Goal: Task Accomplishment & Management: Manage account settings

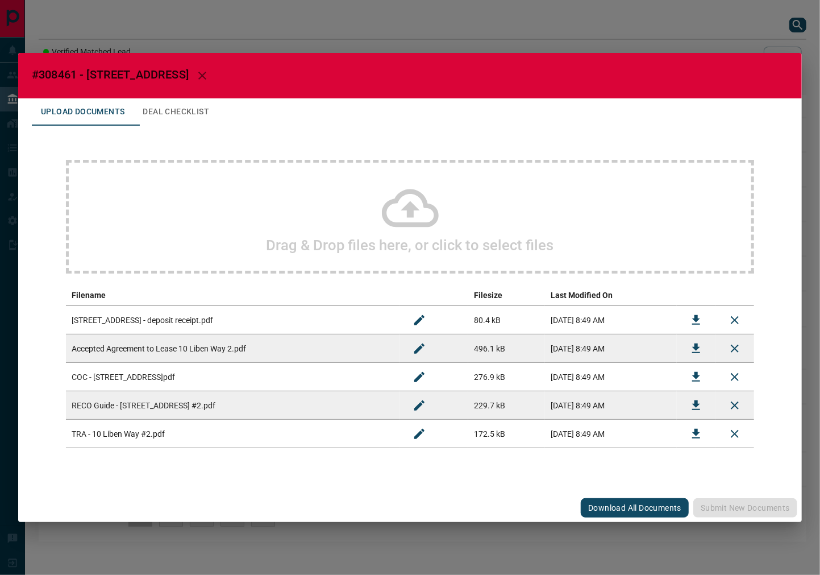
click at [71, 76] on span "#308461 - [STREET_ADDRESS]" at bounding box center [110, 75] width 157 height 14
copy span "308461"
click at [686, 347] on button "Download" at bounding box center [696, 348] width 27 height 27
click at [694, 317] on icon "Download" at bounding box center [697, 320] width 14 height 14
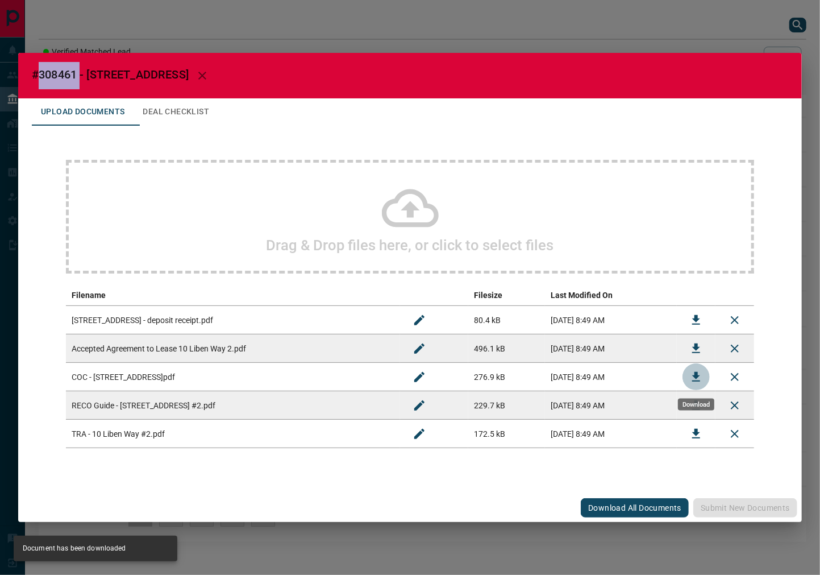
click at [689, 377] on button "Download" at bounding box center [696, 376] width 27 height 27
click at [184, 106] on button "Deal Checklist" at bounding box center [176, 111] width 85 height 27
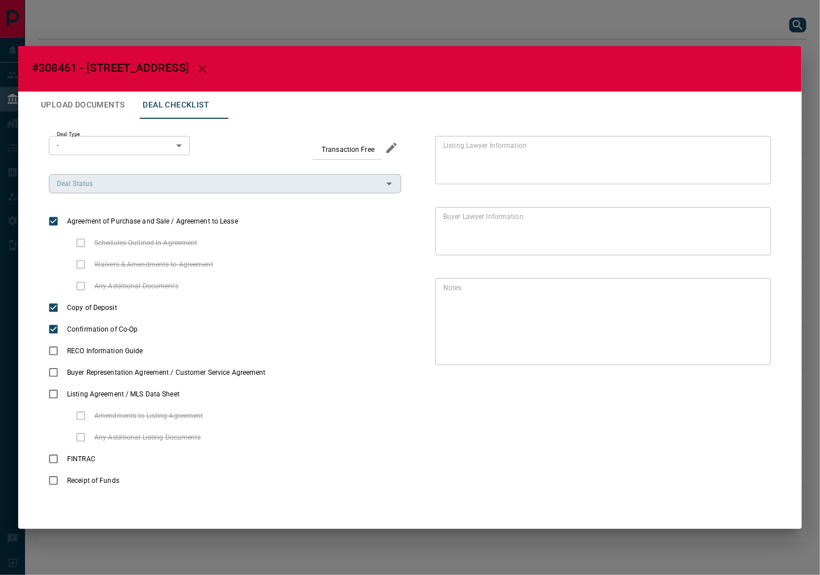
click at [100, 186] on input "Deal Status" at bounding box center [215, 183] width 327 height 13
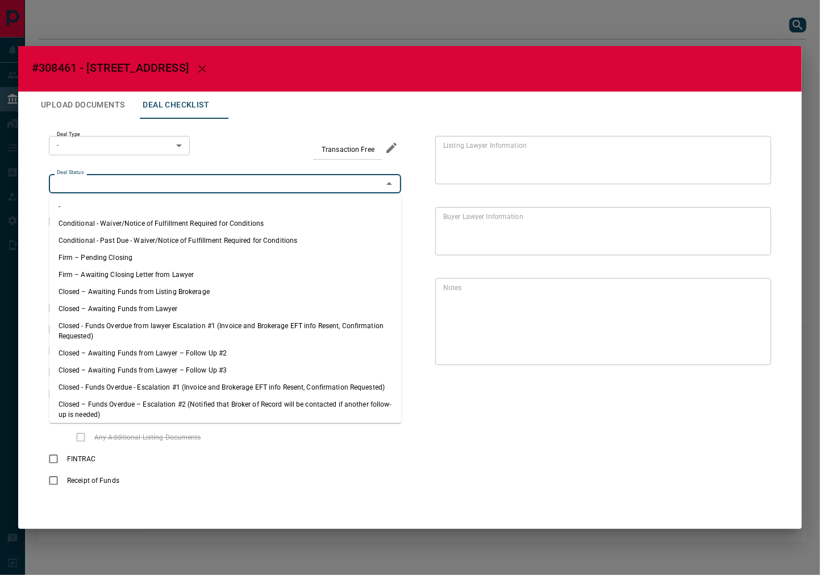
click at [121, 254] on li "Firm – Pending Closing" at bounding box center [225, 257] width 352 height 17
type input "**********"
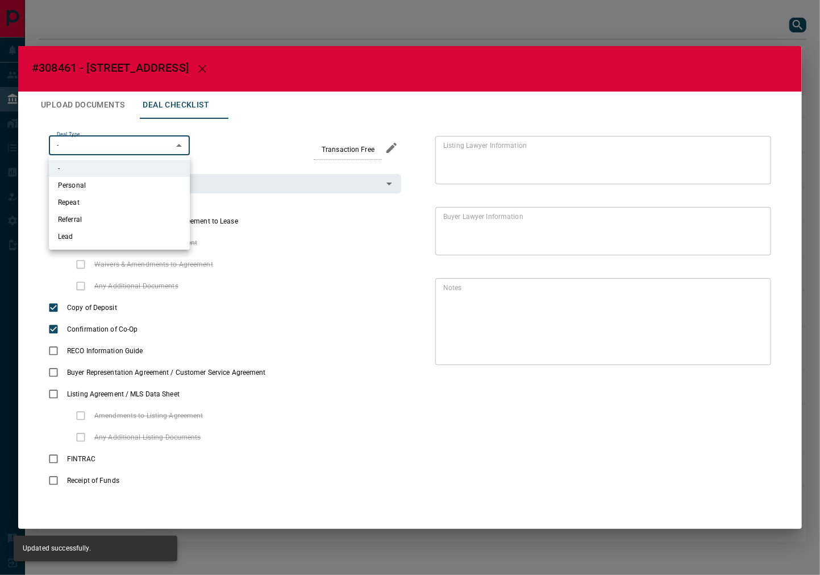
click at [116, 150] on body "Lead Transfers Leads Deals Listings Campaigns Quota Rules Agent Quotas Admin Mo…" at bounding box center [410, 276] width 820 height 553
click at [94, 234] on li "Lead" at bounding box center [119, 236] width 141 height 17
type input "*"
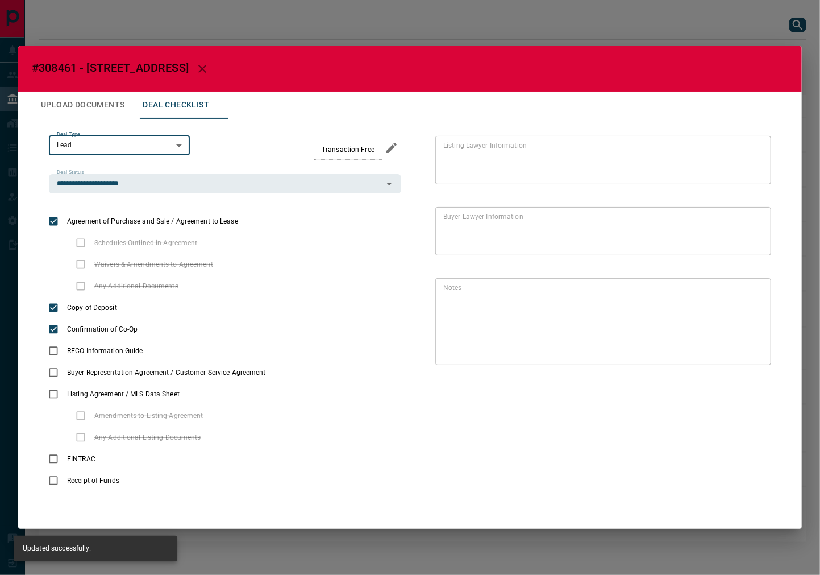
click at [115, 99] on button "Upload Documents" at bounding box center [83, 105] width 102 height 27
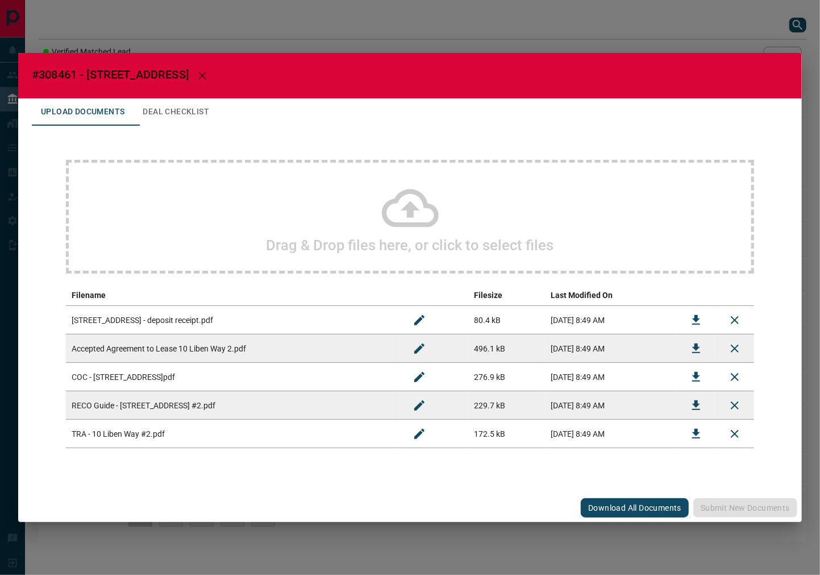
click at [687, 426] on button "Download" at bounding box center [696, 433] width 27 height 27
click at [698, 405] on icon "Download" at bounding box center [696, 405] width 8 height 10
click at [202, 115] on button "Deal Checklist" at bounding box center [176, 111] width 85 height 27
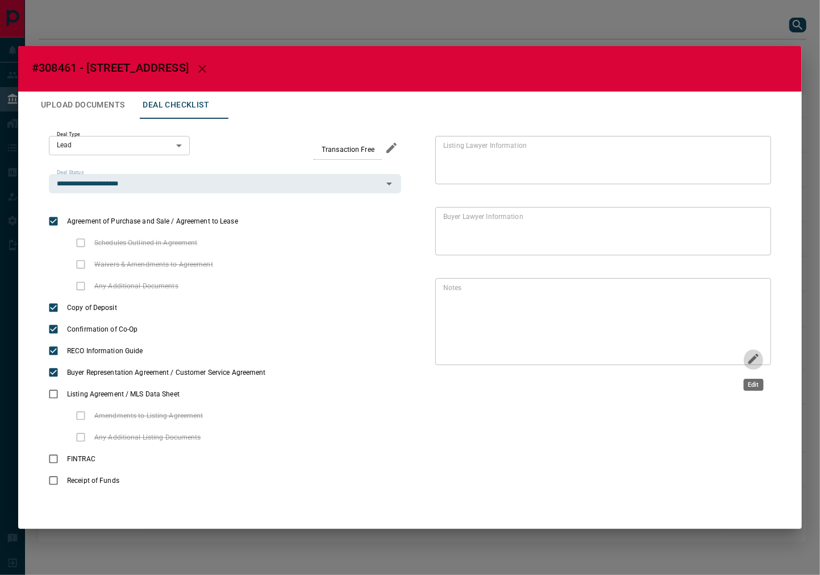
click at [752, 356] on icon "Edit" at bounding box center [754, 359] width 14 height 14
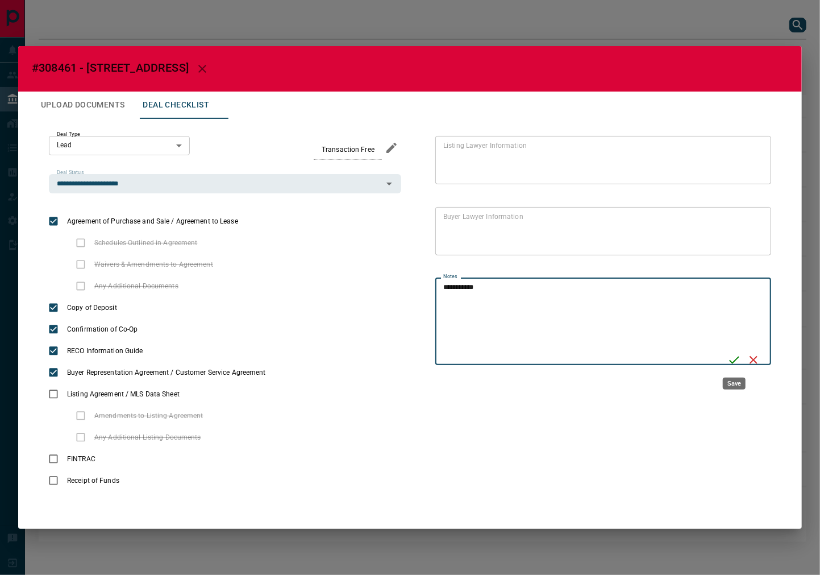
type textarea "**********"
click at [740, 357] on icon "Save" at bounding box center [735, 360] width 14 height 14
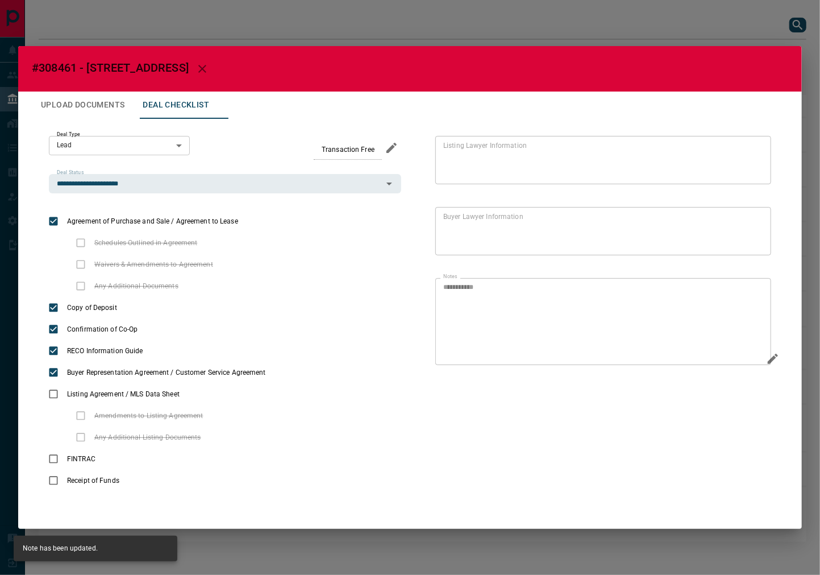
click at [78, 106] on button "Upload Documents" at bounding box center [83, 105] width 102 height 27
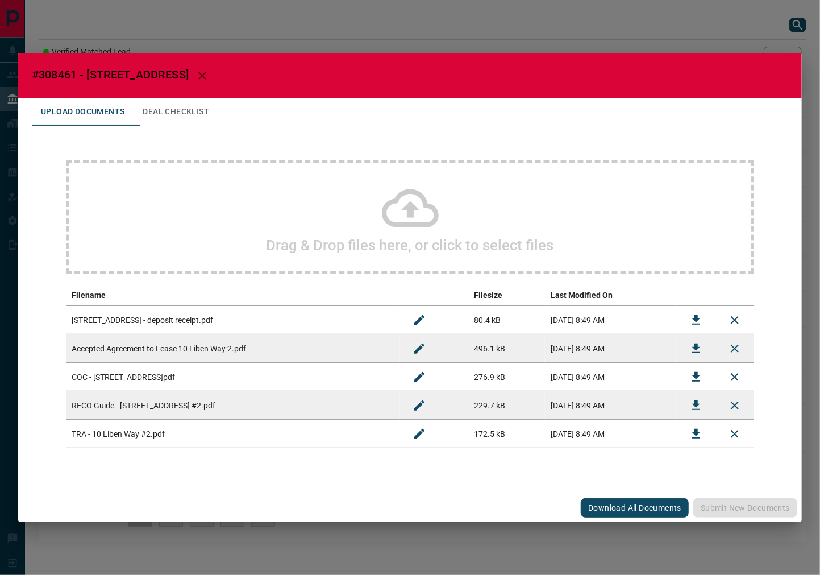
click at [172, 218] on div "Drag & Drop files here, or click to select files" at bounding box center [410, 217] width 689 height 114
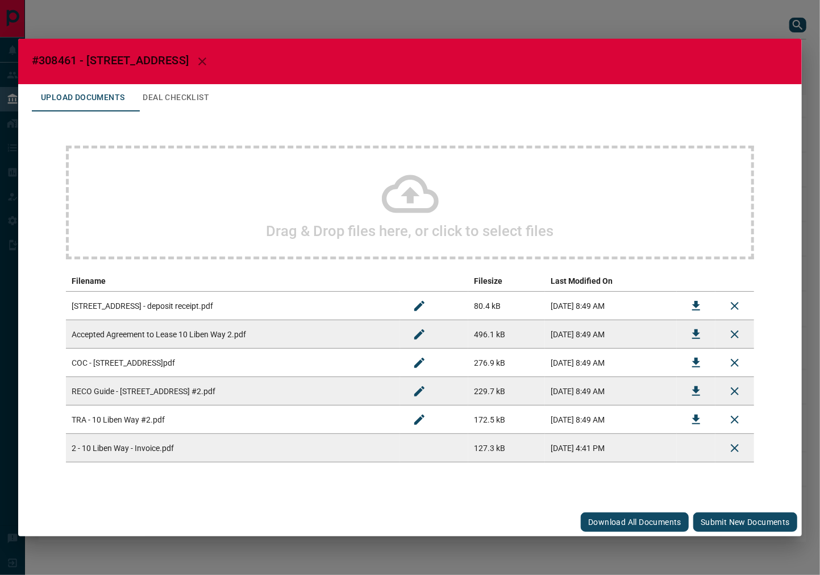
click at [746, 519] on button "Submit new documents" at bounding box center [746, 521] width 104 height 19
